Goal: Book appointment/travel/reservation

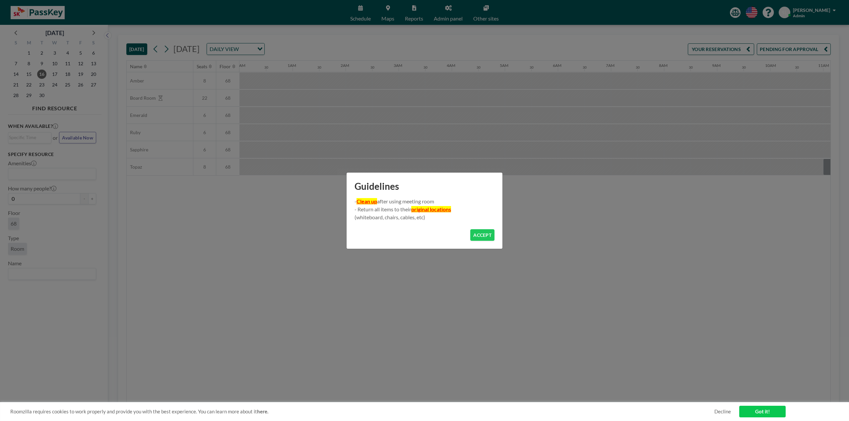
scroll to position [0, 683]
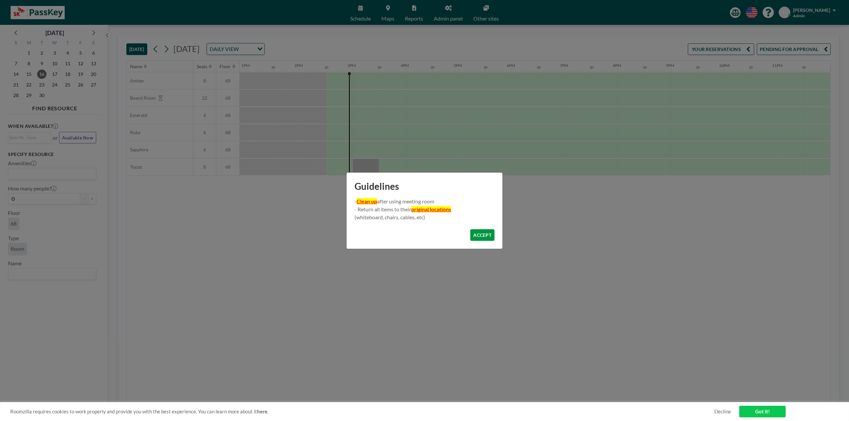
click at [479, 233] on button "ACCEPT" at bounding box center [482, 235] width 24 height 12
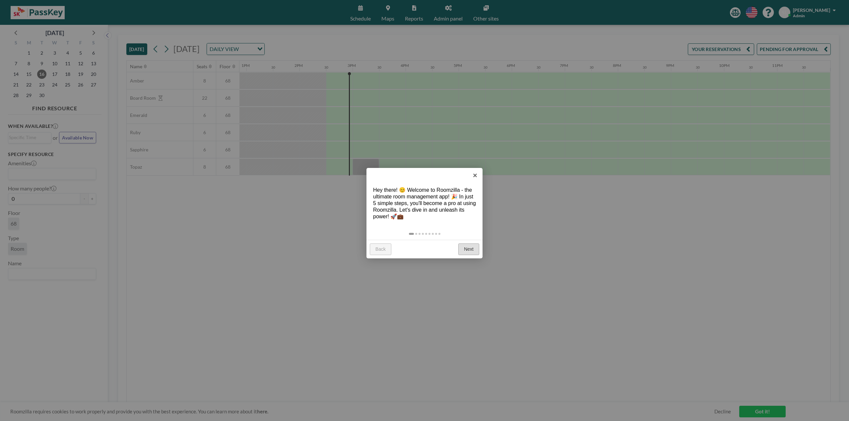
click at [467, 249] on link "Next" at bounding box center [468, 250] width 21 height 12
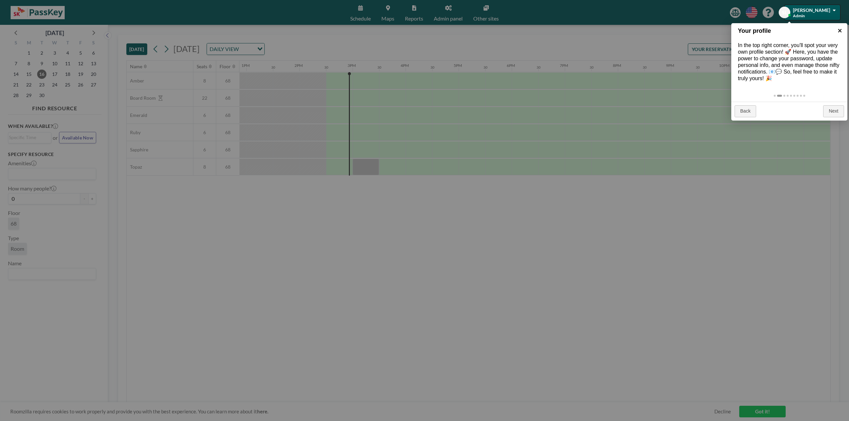
click at [839, 30] on link "×" at bounding box center [839, 30] width 15 height 15
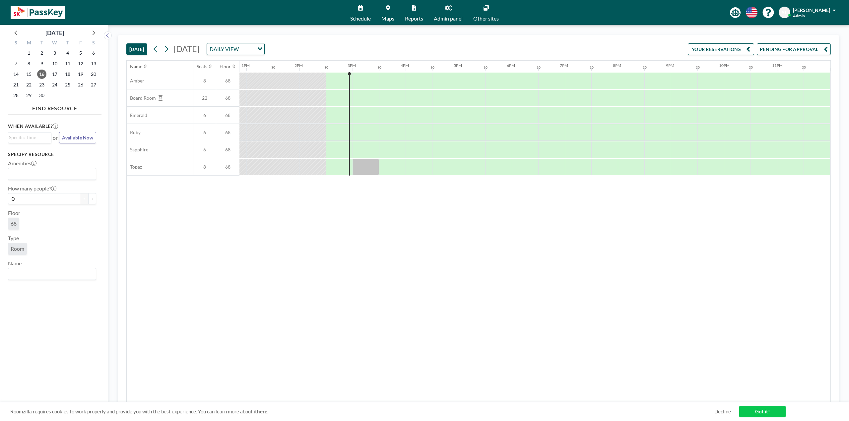
click at [251, 274] on div "Name Seats Floor 12AM 30 1AM 30 2AM 30 3AM 30 4AM 30 5AM 30 6AM 30 7AM 30 8AM 3…" at bounding box center [479, 232] width 704 height 342
drag, startPoint x: 193, startPoint y: 132, endPoint x: 232, endPoint y: 132, distance: 39.5
click at [361, 133] on div at bounding box center [365, 132] width 27 height 17
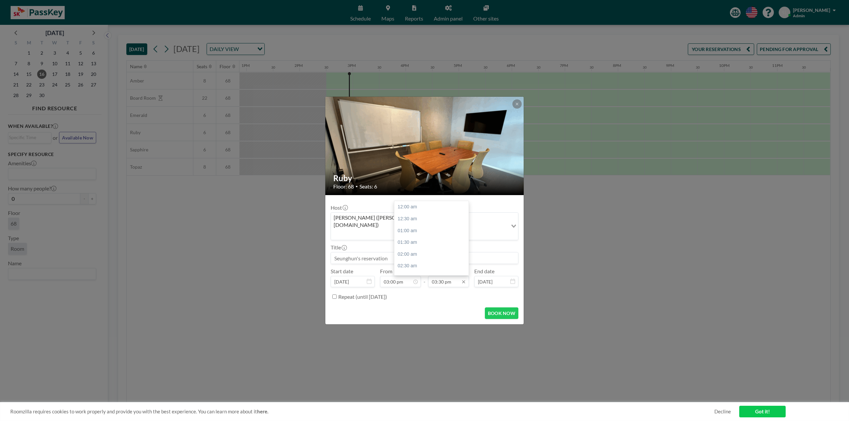
scroll to position [366, 0]
click at [407, 225] on div "04:30 pm" at bounding box center [433, 231] width 78 height 12
type input "04:30 pm"
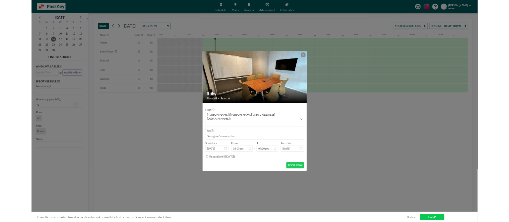
scroll to position [390, 0]
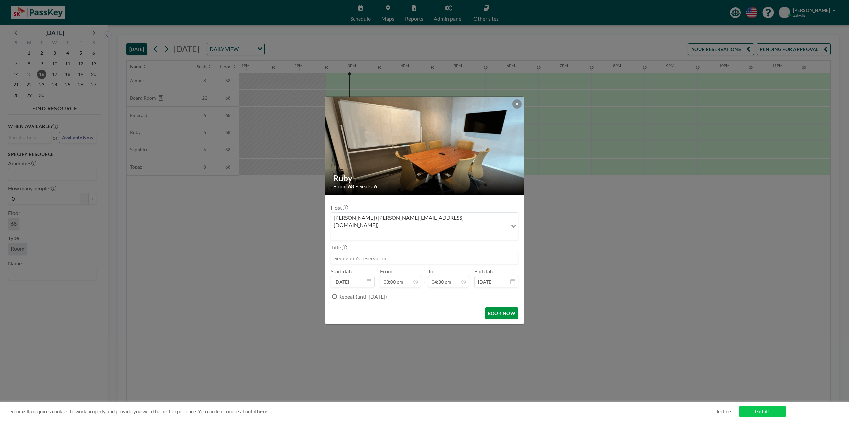
click at [507, 308] on button "BOOK NOW" at bounding box center [501, 314] width 33 height 12
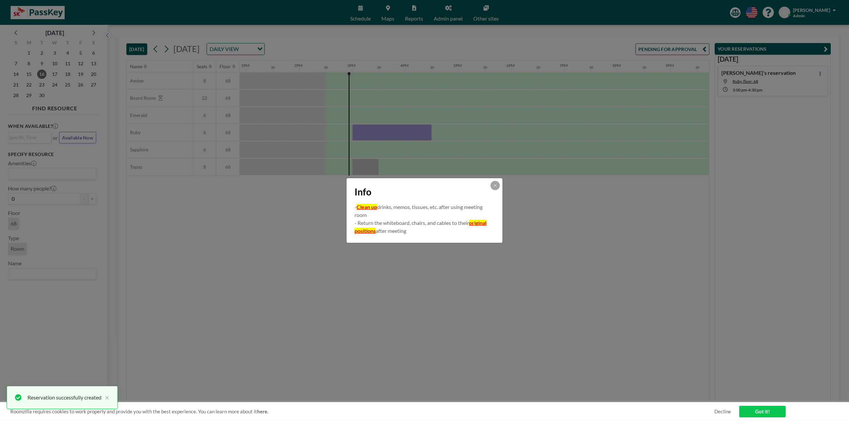
click at [565, 258] on div "Info - Clean up drinks, memos, tissues, etc. after using meeting room - Return …" at bounding box center [424, 210] width 849 height 421
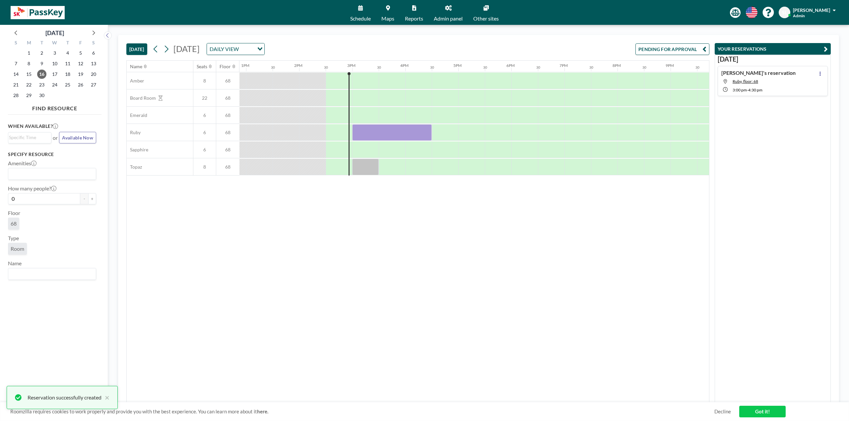
click at [484, 232] on div "Name Seats Floor 12AM 30 1AM 30 2AM 30 3AM 30 4AM 30 5AM 30 6AM 30 7AM 30 8AM 3…" at bounding box center [418, 232] width 582 height 342
click at [474, 252] on div "Name Seats Floor 12AM 30 1AM 30 2AM 30 3AM 30 4AM 30 5AM 30 6AM 30 7AM 30 8AM 3…" at bounding box center [418, 232] width 582 height 342
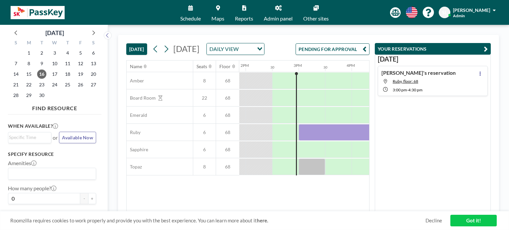
scroll to position [0, 743]
